Goal: Information Seeking & Learning: Find specific fact

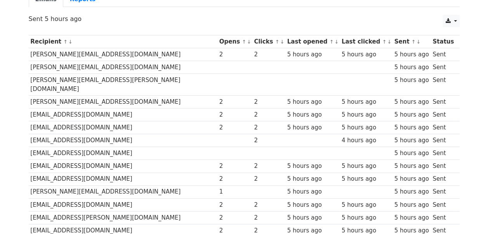
scroll to position [76, 0]
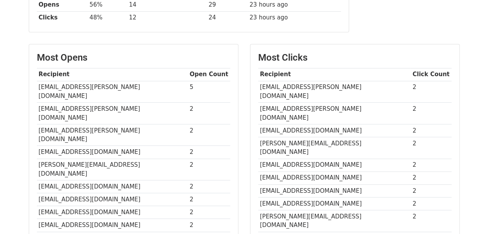
scroll to position [156, 0]
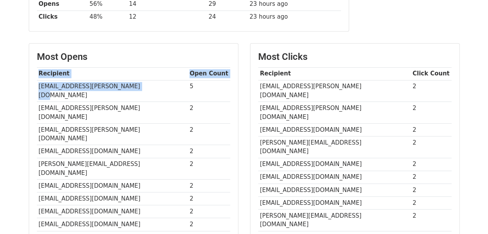
drag, startPoint x: 141, startPoint y: 82, endPoint x: 36, endPoint y: 80, distance: 104.8
click at [36, 80] on div "Most Opens Recipient Open Count ram.kuppuswamy@heromotocorp.com 5 anand.sanjiv@…" at bounding box center [133, 151] width 209 height 216
drag, startPoint x: 36, startPoint y: 80, endPoint x: 28, endPoint y: 92, distance: 14.5
click at [28, 92] on div "Most Opens Recipient Open Count ram.kuppuswamy@heromotocorp.com 5 anand.sanjiv@…" at bounding box center [133, 155] width 221 height 225
click at [43, 83] on td "[EMAIL_ADDRESS][PERSON_NAME][DOMAIN_NAME]" at bounding box center [112, 91] width 151 height 22
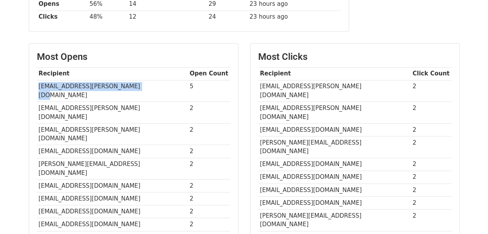
drag, startPoint x: 36, startPoint y: 85, endPoint x: 144, endPoint y: 88, distance: 107.9
click at [144, 88] on td "[EMAIL_ADDRESS][PERSON_NAME][DOMAIN_NAME]" at bounding box center [112, 91] width 151 height 22
copy td "[EMAIL_ADDRESS][PERSON_NAME][DOMAIN_NAME]"
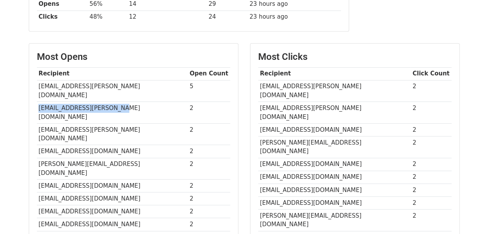
drag, startPoint x: 36, startPoint y: 96, endPoint x: 121, endPoint y: 94, distance: 85.0
click at [121, 102] on td "[EMAIL_ADDRESS][PERSON_NAME][DOMAIN_NAME]" at bounding box center [112, 113] width 151 height 22
copy td "[EMAIL_ADDRESS][PERSON_NAME][DOMAIN_NAME]"
